Goal: Check status: Check status

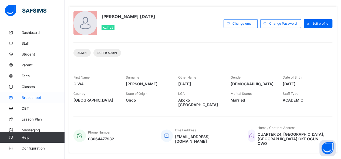
scroll to position [28, 0]
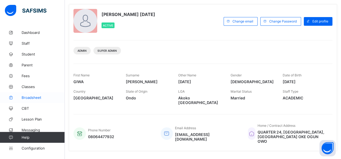
click at [37, 98] on span "Broadsheet" at bounding box center [43, 97] width 43 height 4
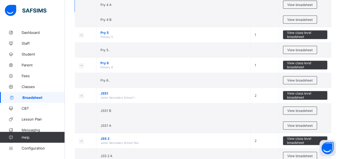
scroll to position [281, 0]
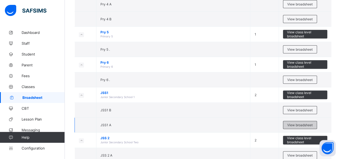
click at [294, 123] on span "View broadsheet" at bounding box center [299, 125] width 25 height 4
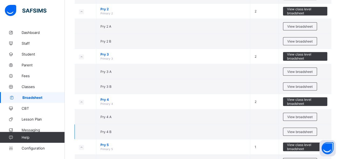
scroll to position [281, 0]
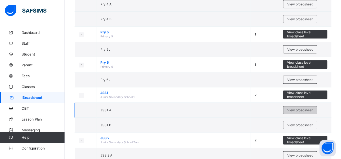
click at [297, 108] on span "View broadsheet" at bounding box center [299, 110] width 25 height 4
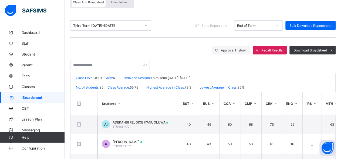
scroll to position [56, 0]
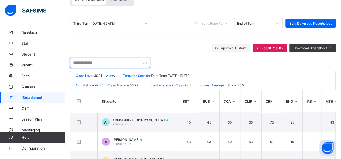
click at [101, 63] on input "text" at bounding box center [110, 63] width 80 height 10
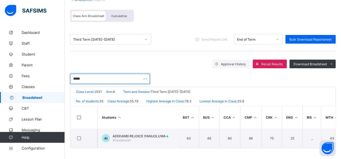
scroll to position [35, 0]
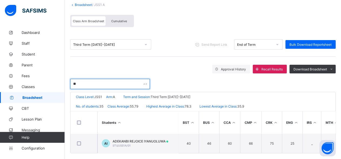
type input "*"
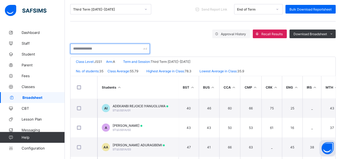
scroll to position [63, 0]
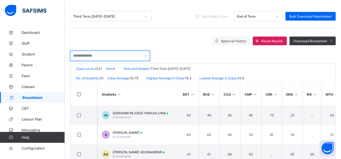
click at [103, 54] on input "text" at bounding box center [110, 56] width 80 height 10
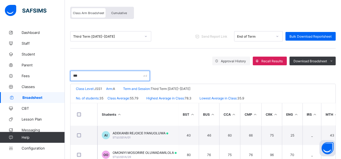
scroll to position [35, 0]
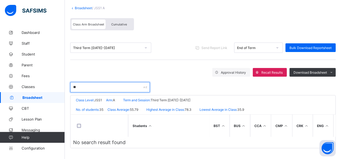
type input "*"
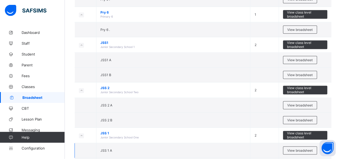
scroll to position [327, 0]
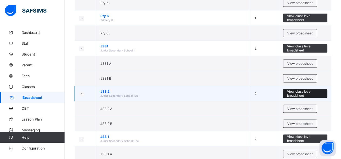
click at [302, 91] on span "View class level broadsheet" at bounding box center [305, 93] width 36 height 8
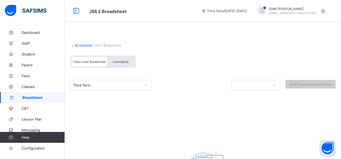
drag, startPoint x: 122, startPoint y: 109, endPoint x: 121, endPoint y: 112, distance: 2.8
click at [121, 111] on div "Broadsheet / JSS 2 Broadsheet Class Level Broadsheet Cumulative Third Term Bulk…" at bounding box center [203, 128] width 276 height 202
click at [168, 65] on div "Class Level Broadsheet Cumulative" at bounding box center [203, 63] width 266 height 20
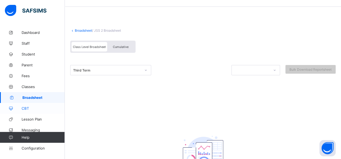
scroll to position [14, 0]
click at [38, 97] on span "Broadsheet" at bounding box center [43, 97] width 42 height 4
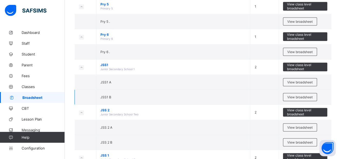
scroll to position [309, 0]
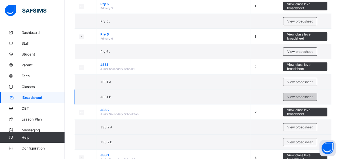
click at [302, 95] on span "View broadsheet" at bounding box center [299, 97] width 25 height 4
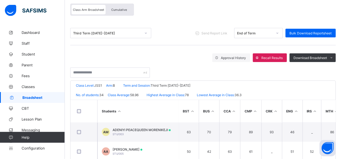
scroll to position [56, 0]
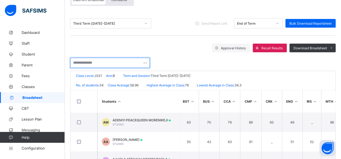
click at [111, 62] on input "text" at bounding box center [110, 63] width 80 height 10
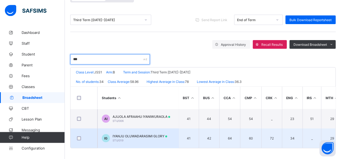
scroll to position [63, 0]
type input "***"
click at [121, 134] on span "IYANJU OLUWADARASIMI GLORY" at bounding box center [140, 136] width 55 height 4
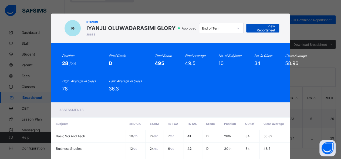
click at [270, 30] on span "View Reportsheet" at bounding box center [262, 28] width 25 height 8
click at [273, 29] on span "View Reportsheet" at bounding box center [262, 28] width 25 height 8
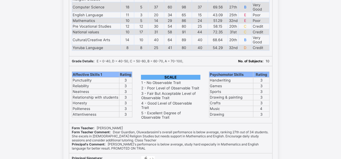
scroll to position [190, 0]
